Goal: Complete application form

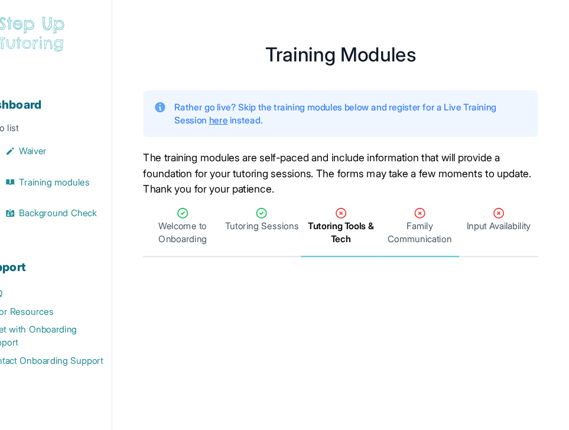
click at [442, 209] on span "Family Communication" at bounding box center [432, 213] width 67 height 24
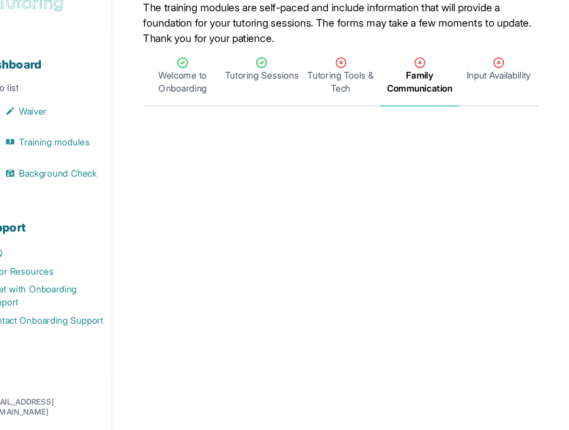
scroll to position [119, 0]
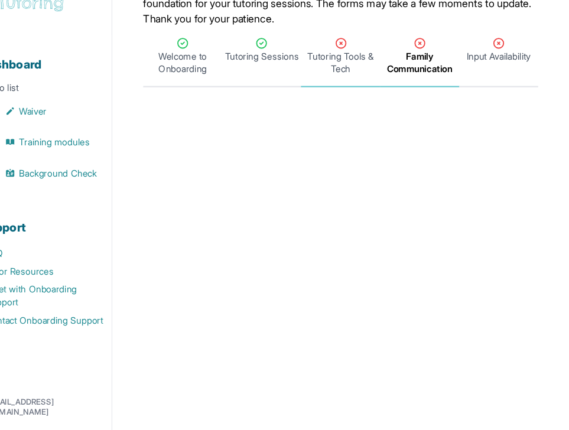
click at [360, 81] on icon "Tabs" at bounding box center [360, 76] width 12 height 12
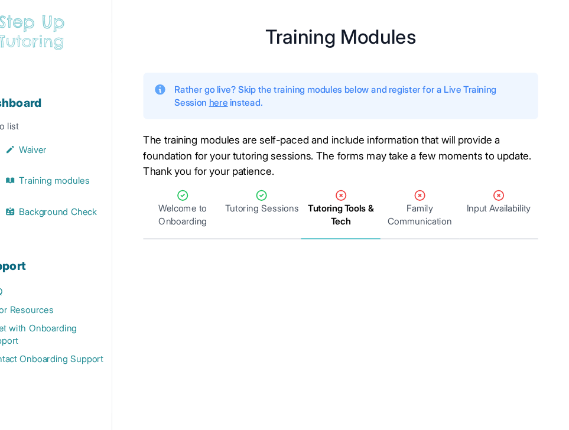
scroll to position [0, 0]
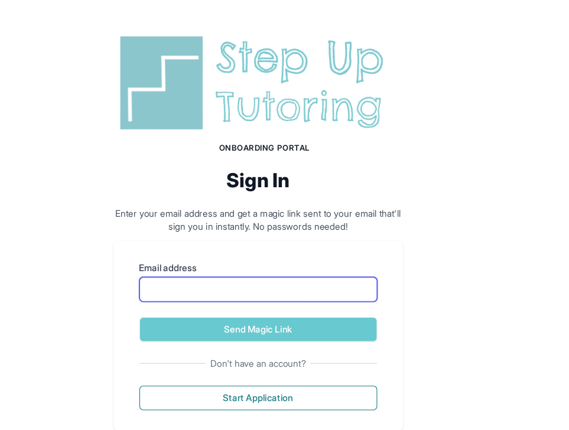
click at [286, 275] on input "Email address" at bounding box center [284, 264] width 217 height 22
type input "**********"
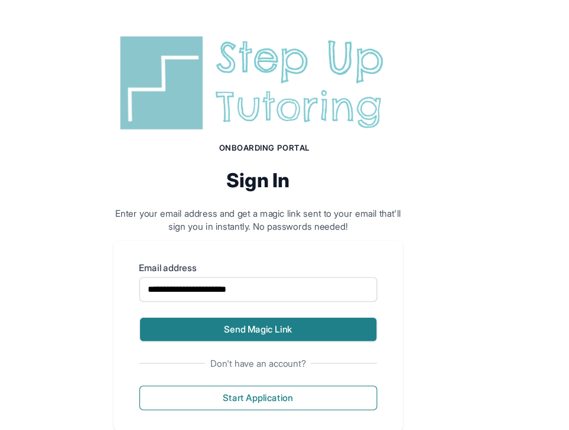
click at [296, 293] on button "Send Magic Link" at bounding box center [284, 301] width 217 height 22
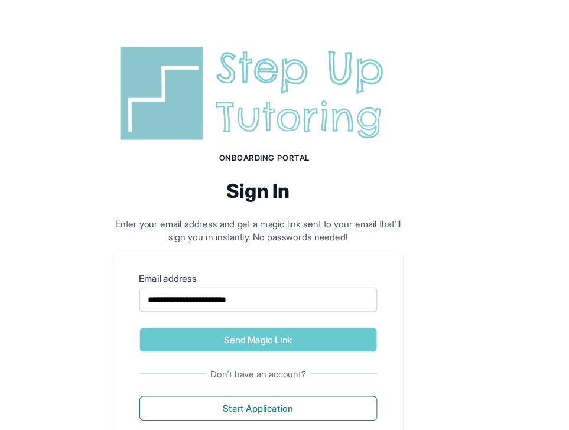
scroll to position [47, 0]
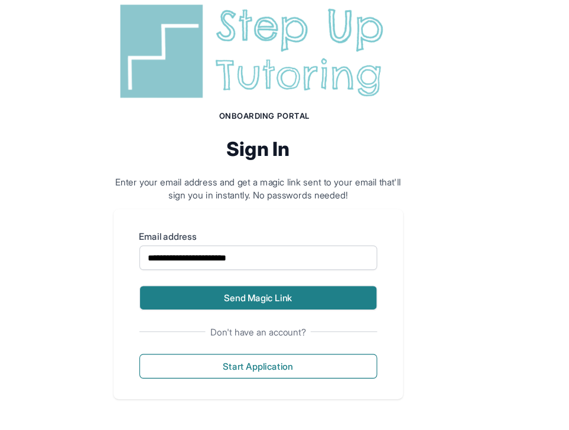
click at [302, 304] on button "Send Magic Link" at bounding box center [284, 309] width 217 height 22
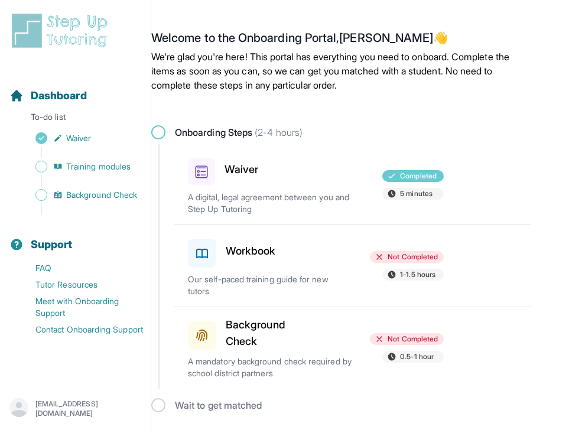
click at [317, 259] on div at bounding box center [316, 251] width 82 height 33
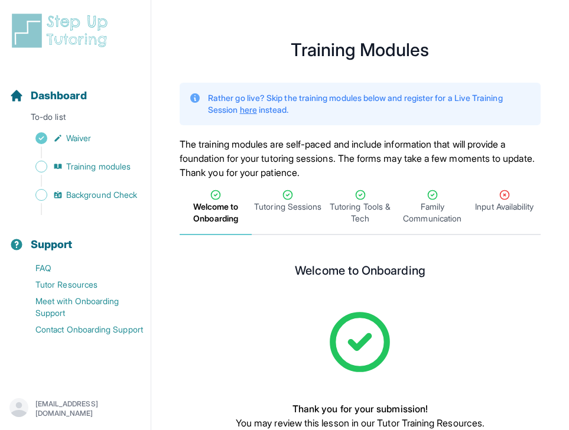
scroll to position [83, 0]
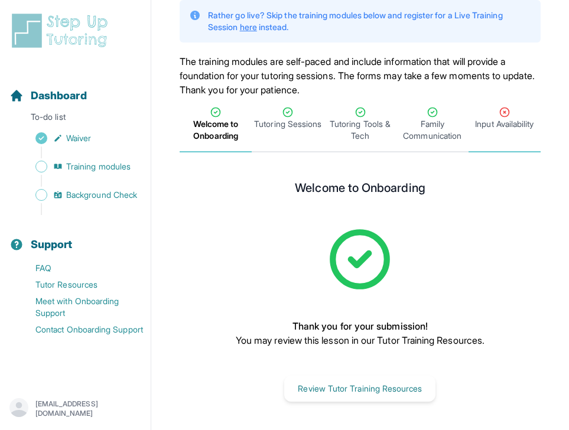
click at [489, 124] on span "Input Availability" at bounding box center [504, 124] width 58 height 12
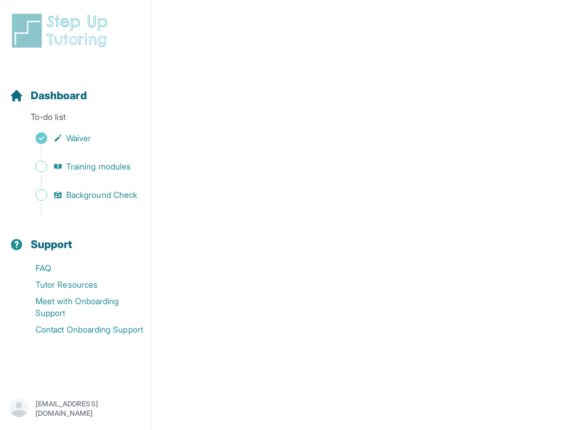
scroll to position [320, 0]
